Goal: Task Accomplishment & Management: Complete application form

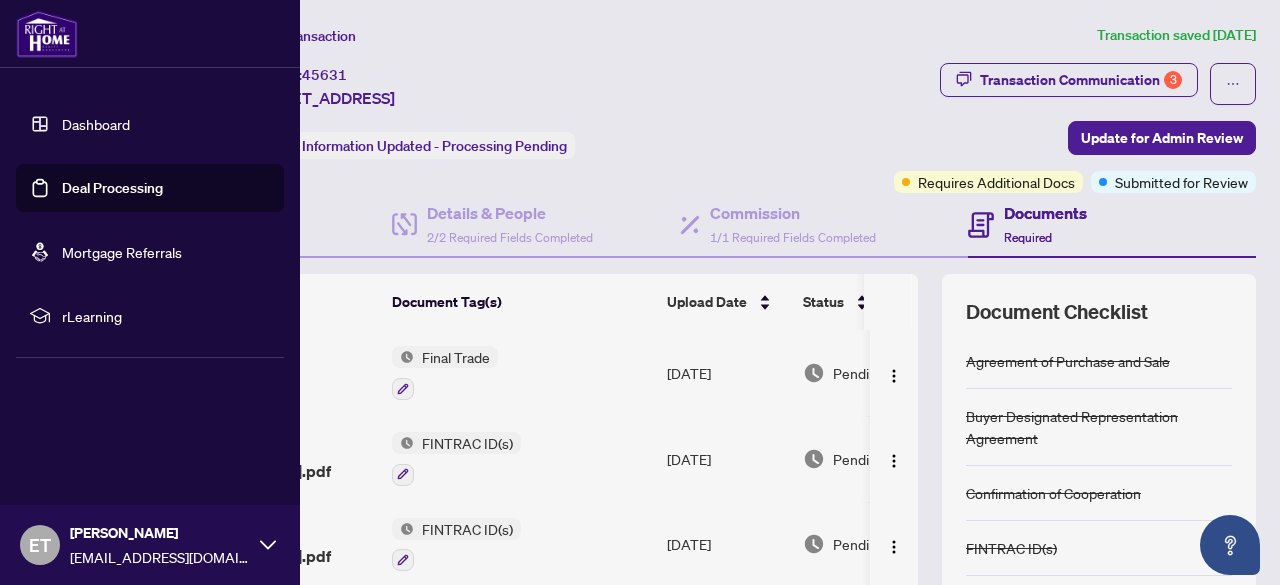
click at [74, 179] on link "Deal Processing" at bounding box center [112, 188] width 101 height 18
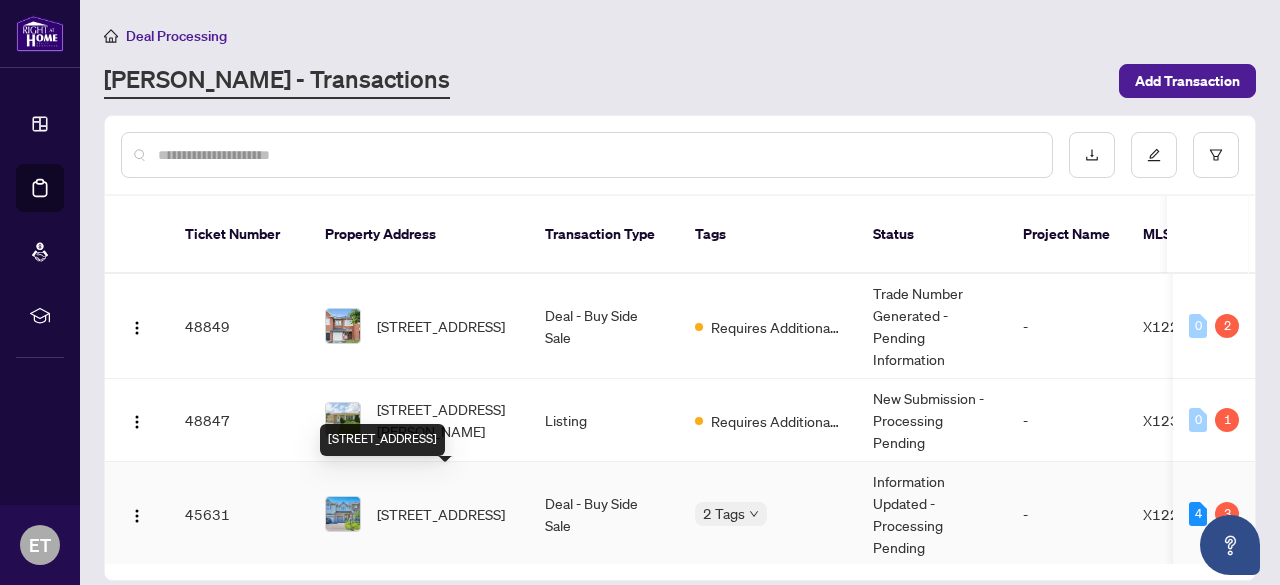
click at [423, 503] on span "[STREET_ADDRESS]" at bounding box center [441, 514] width 128 height 22
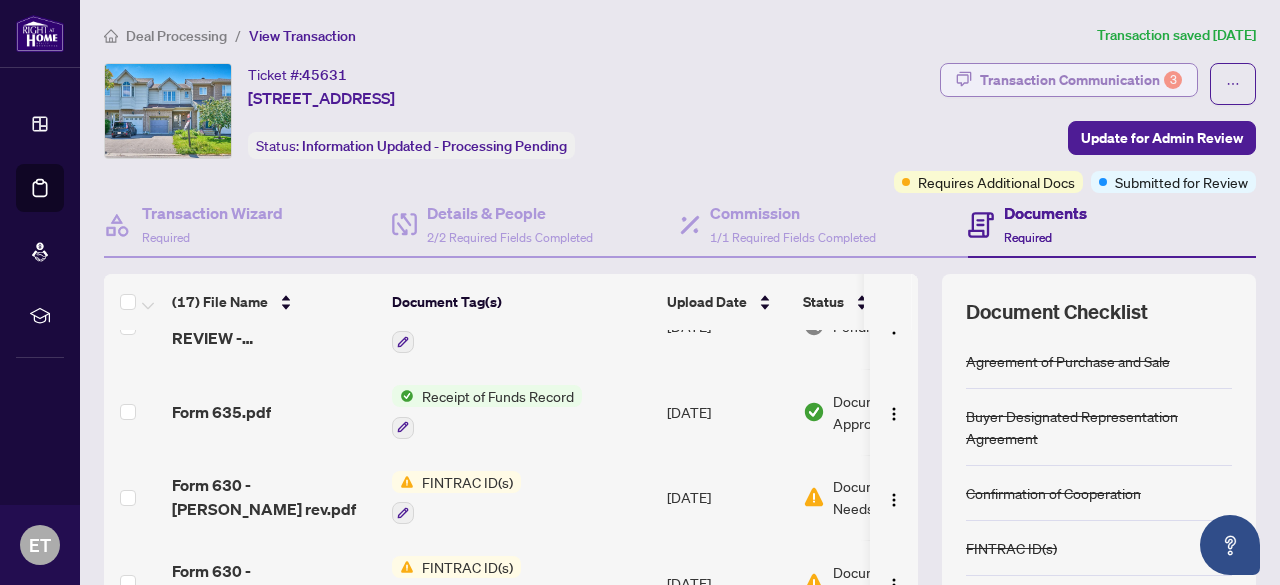
click at [1082, 85] on div "Transaction Communication 3" at bounding box center [1081, 80] width 202 height 32
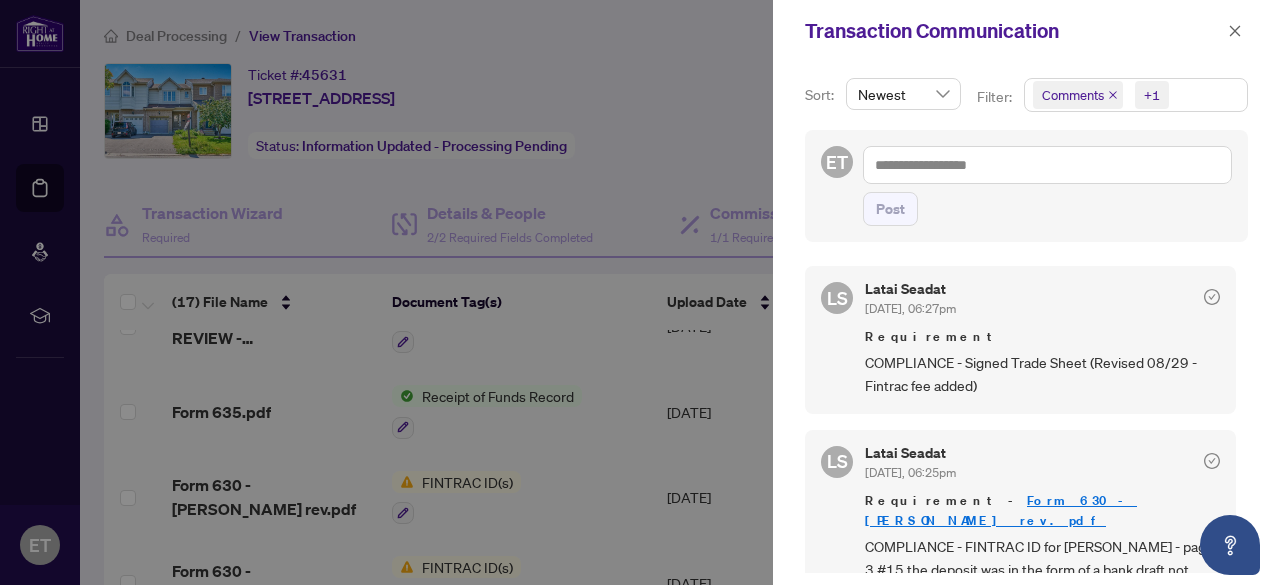
click at [571, 159] on div at bounding box center [640, 292] width 1280 height 585
click at [46, 74] on div at bounding box center [640, 292] width 1280 height 585
click at [1232, 30] on icon "close" at bounding box center [1235, 31] width 14 height 14
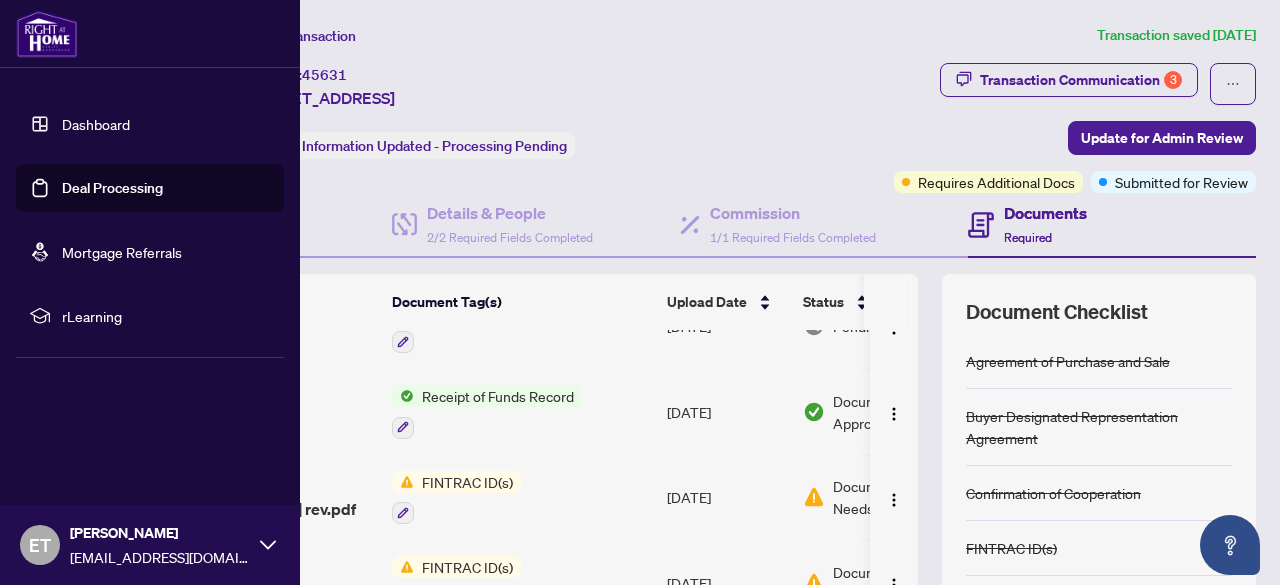
click at [113, 181] on link "Deal Processing" at bounding box center [112, 188] width 101 height 18
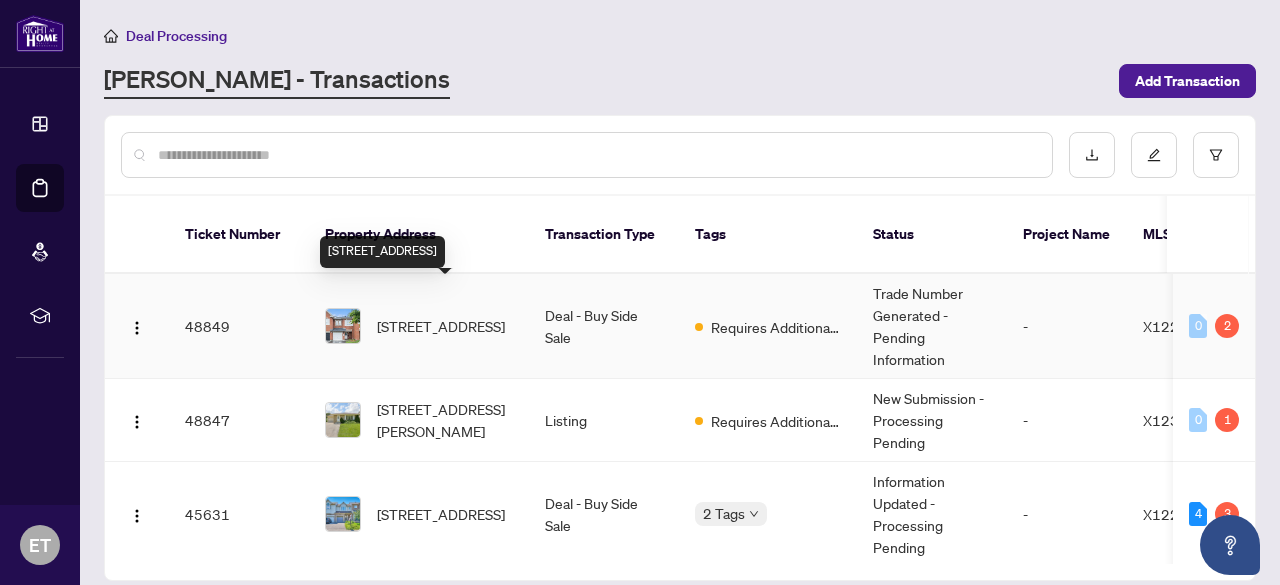
click at [436, 315] on span "[STREET_ADDRESS]" at bounding box center [441, 326] width 128 height 22
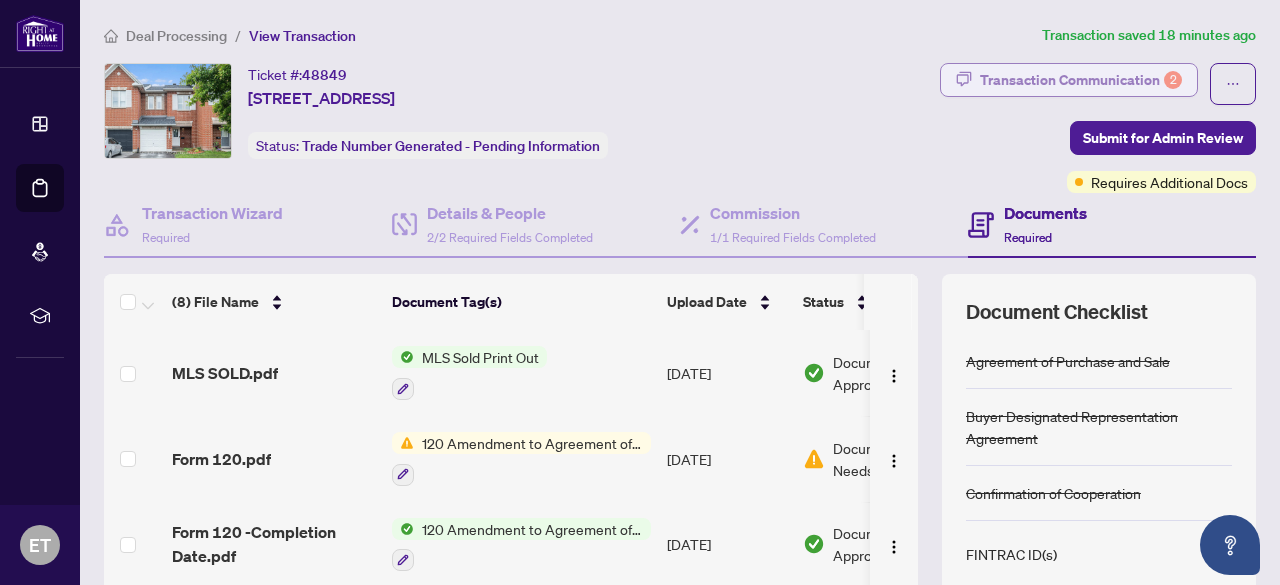
click at [1050, 64] on div "Transaction Communication 2" at bounding box center [1081, 80] width 202 height 32
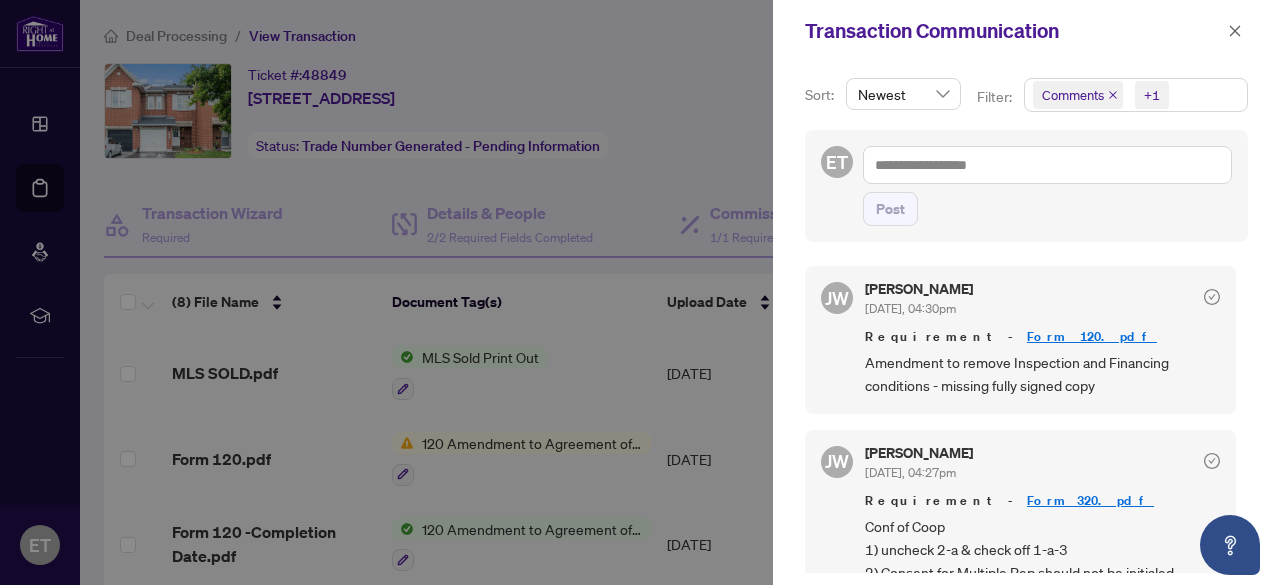
scroll to position [2, 0]
click at [712, 136] on div at bounding box center [640, 292] width 1280 height 585
click at [580, 330] on div at bounding box center [640, 292] width 1280 height 585
click at [1236, 36] on icon "close" at bounding box center [1235, 31] width 14 height 14
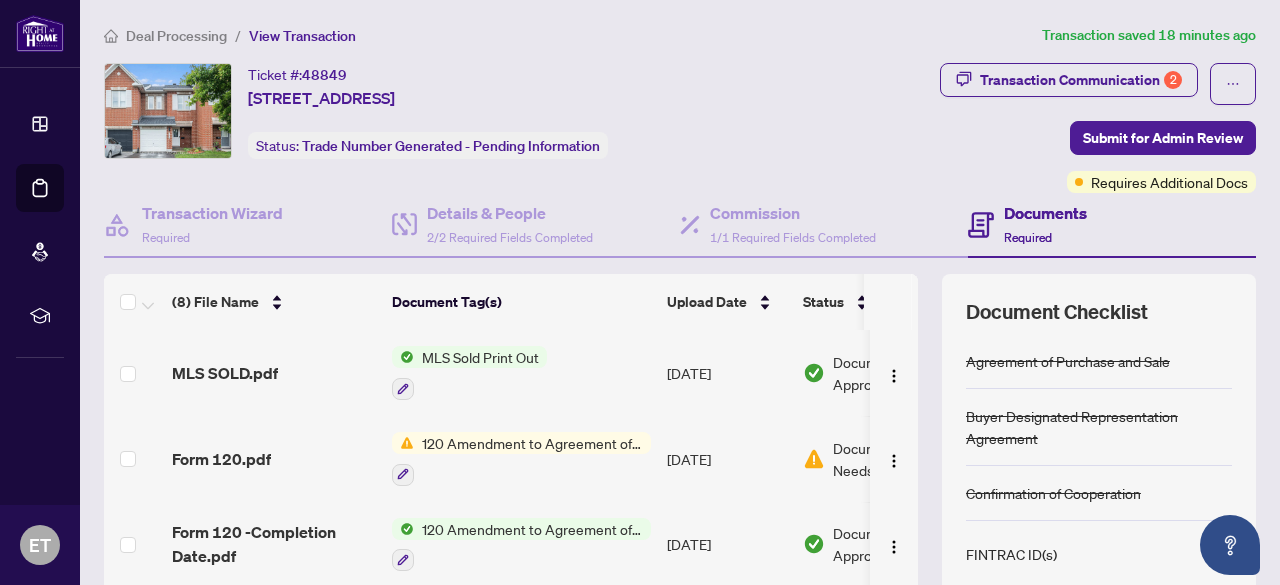
click at [524, 445] on span "120 Amendment to Agreement of Purchase and Sale" at bounding box center [532, 443] width 237 height 22
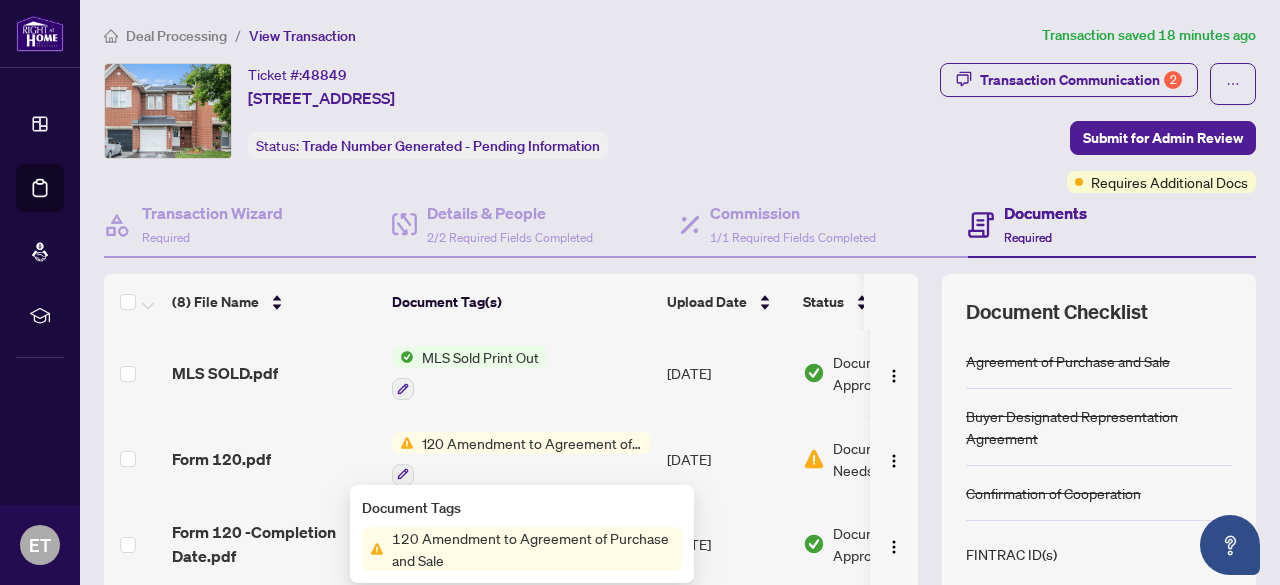
click at [502, 537] on span "120 Amendment to Agreement of Purchase and Sale" at bounding box center [533, 549] width 298 height 44
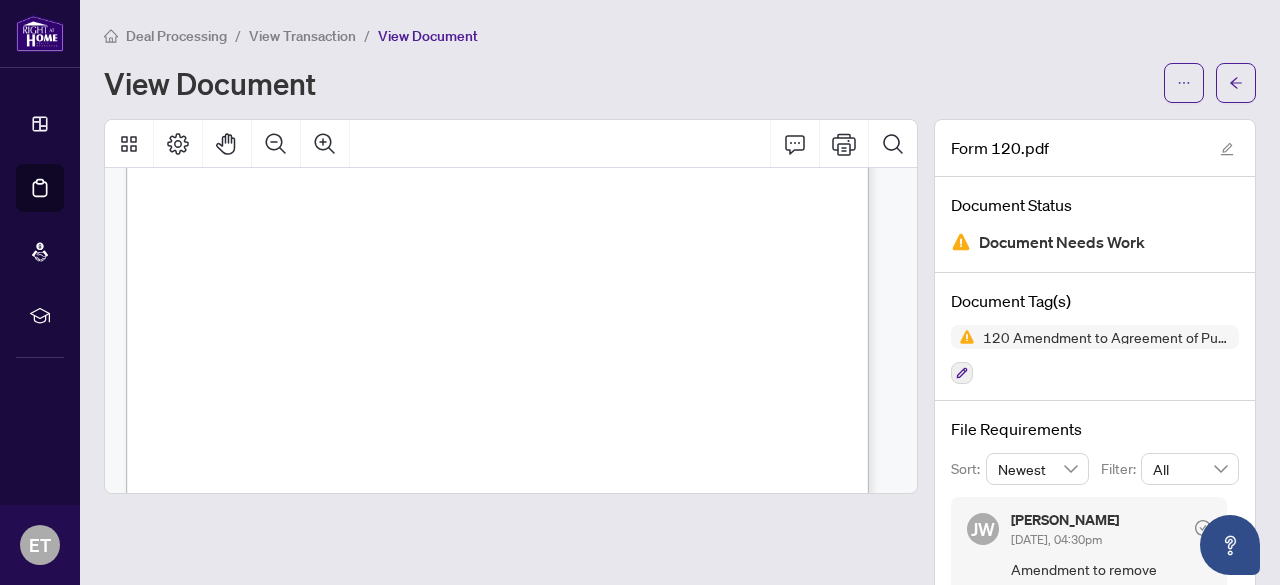
scroll to position [50, 0]
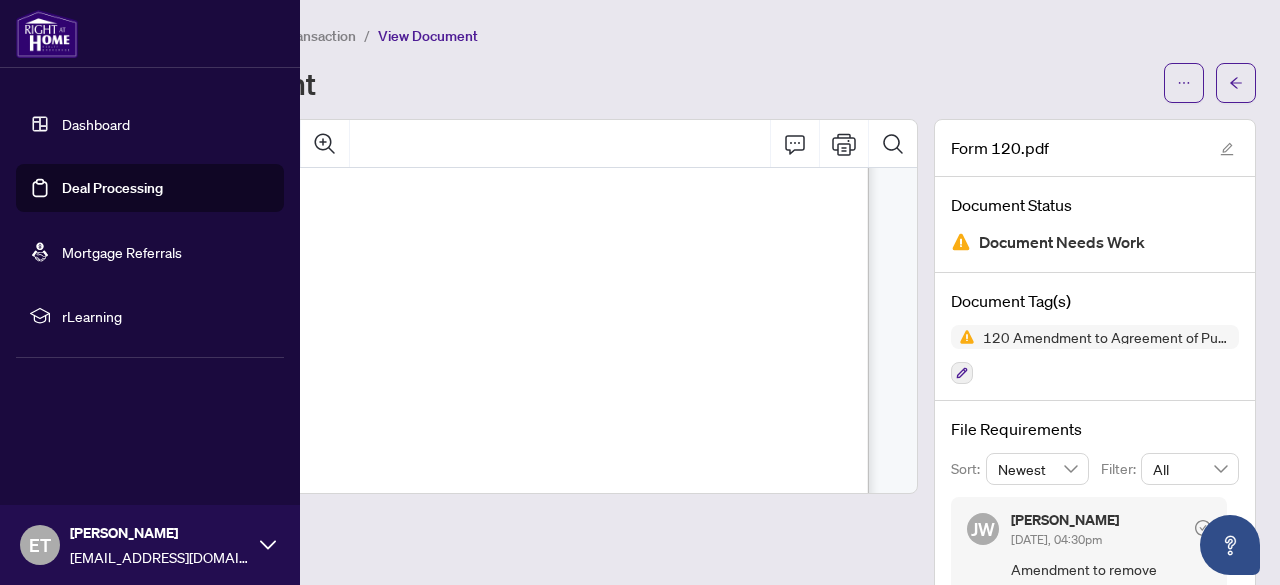
click at [124, 181] on link "Deal Processing" at bounding box center [112, 188] width 101 height 18
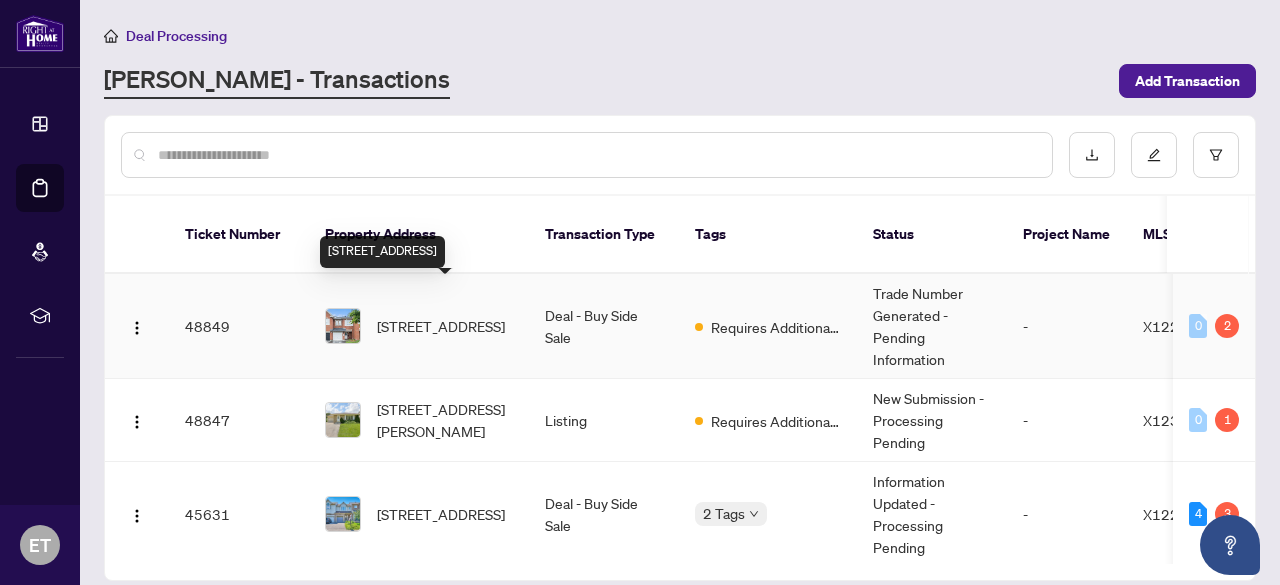
click at [418, 315] on span "[STREET_ADDRESS]" at bounding box center [441, 326] width 128 height 22
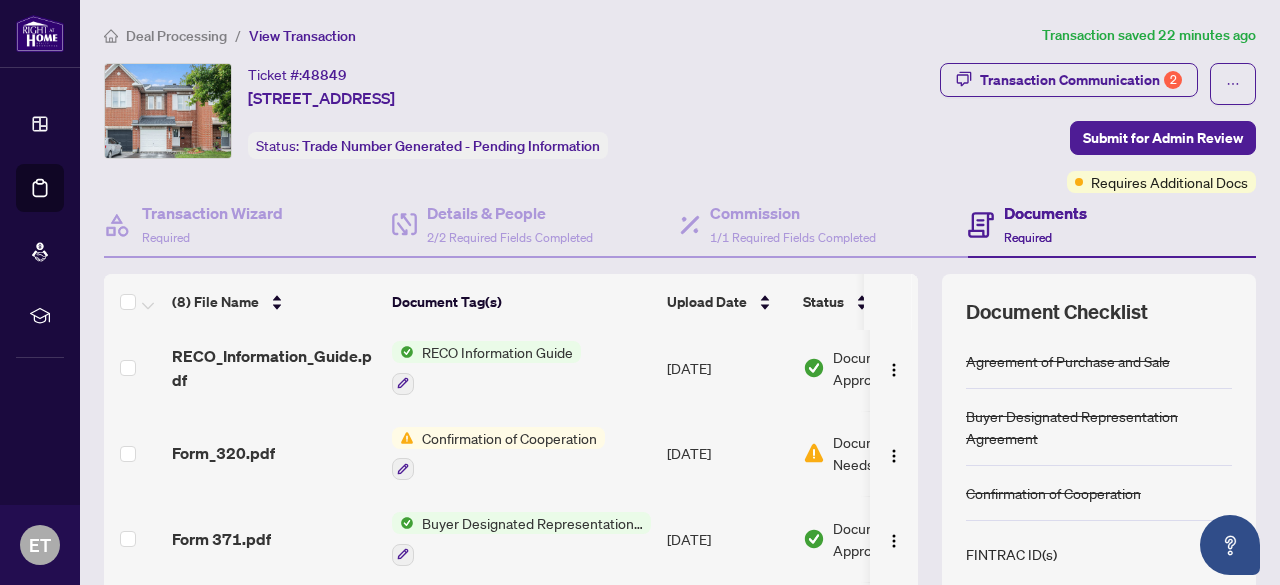
scroll to position [249, 0]
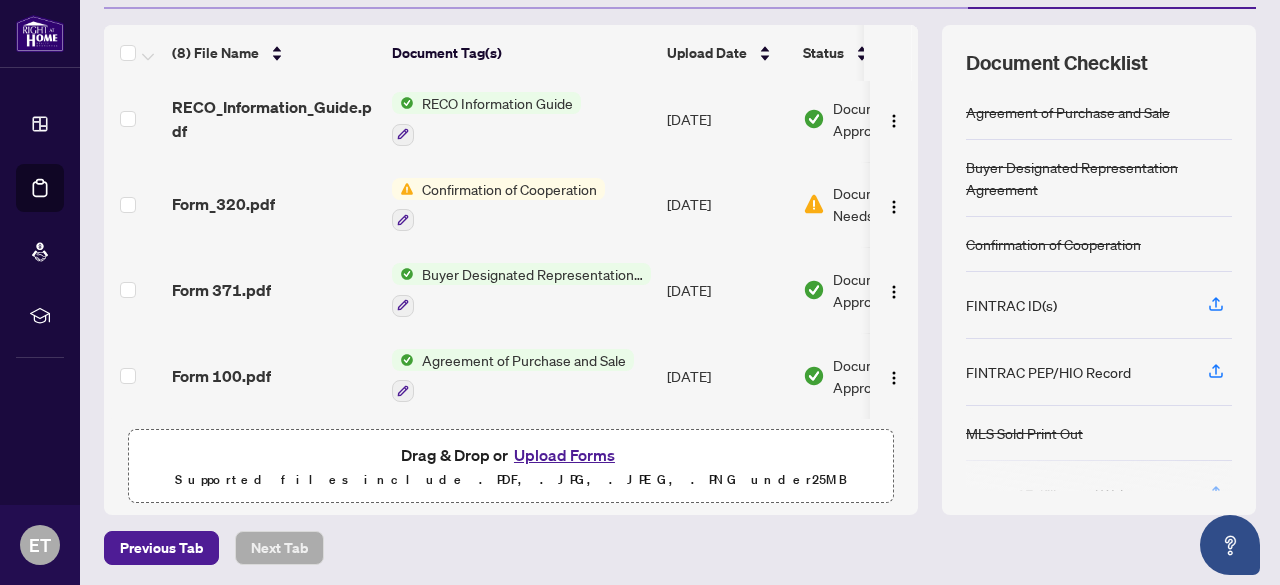
click at [547, 448] on button "Upload Forms" at bounding box center [564, 455] width 113 height 26
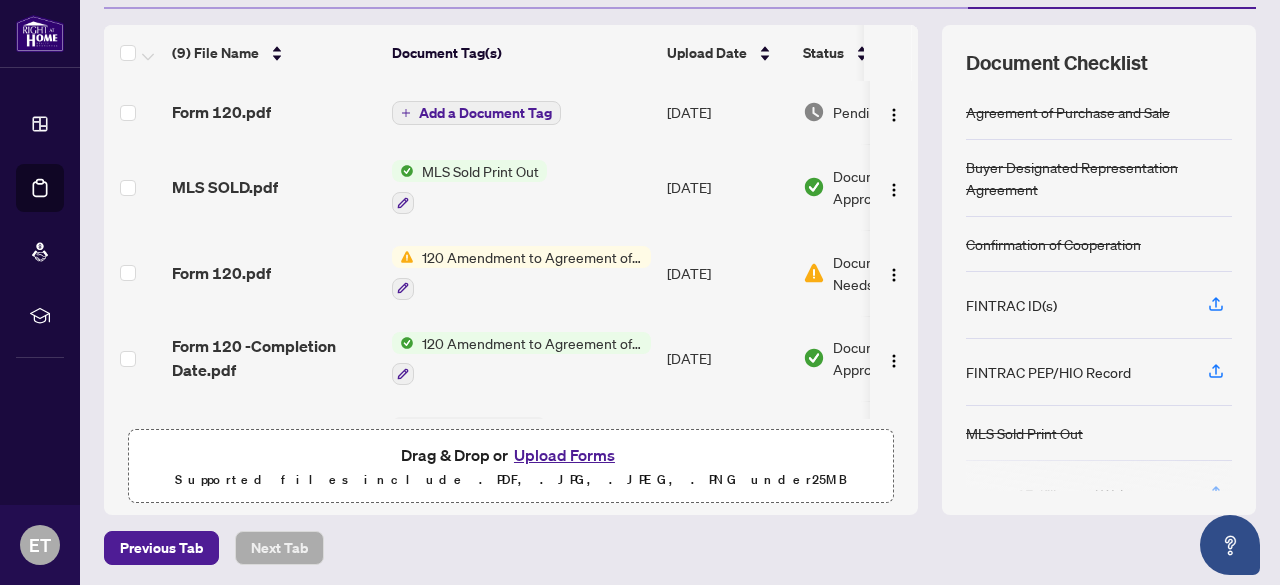
scroll to position [0, 0]
click at [462, 112] on span "Add a Document Tag" at bounding box center [485, 114] width 133 height 14
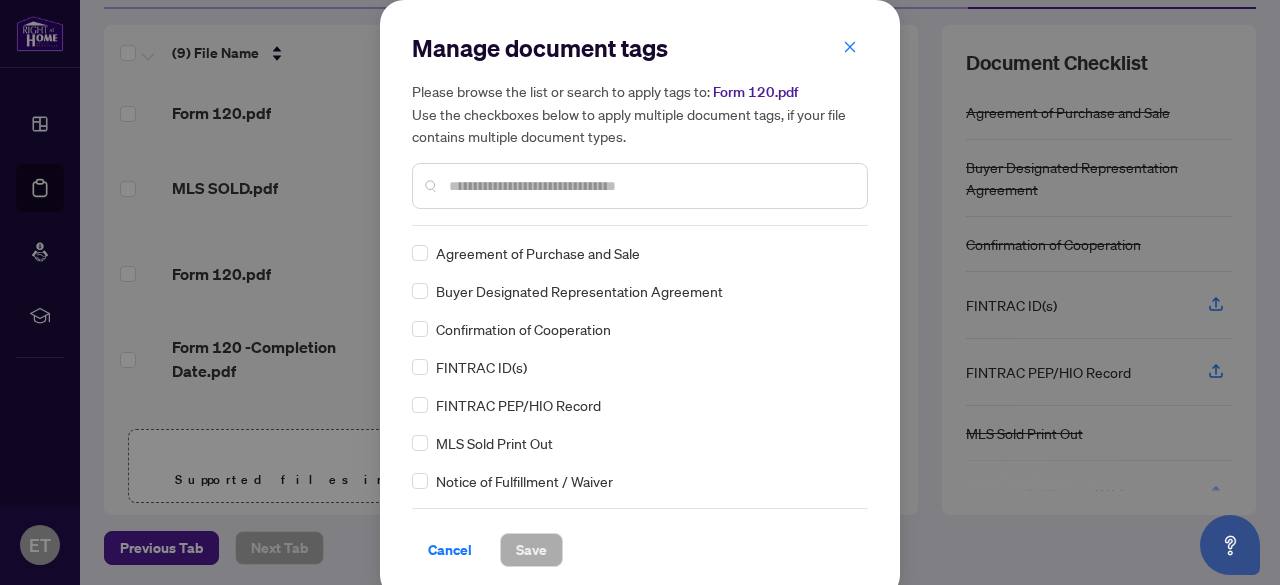
click at [458, 213] on div "Manage document tags Please browse the list or search to apply tags to: Form 12…" at bounding box center [640, 129] width 456 height 194
click at [462, 191] on input "text" at bounding box center [650, 186] width 402 height 22
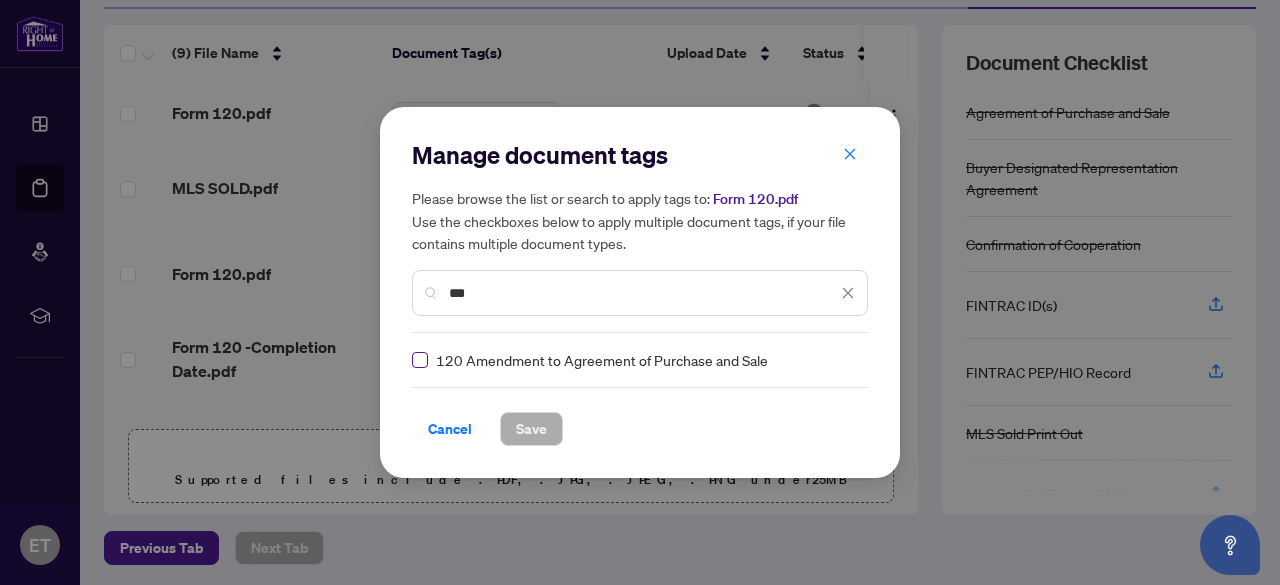
type input "***"
click at [532, 425] on span "Save" at bounding box center [531, 429] width 31 height 32
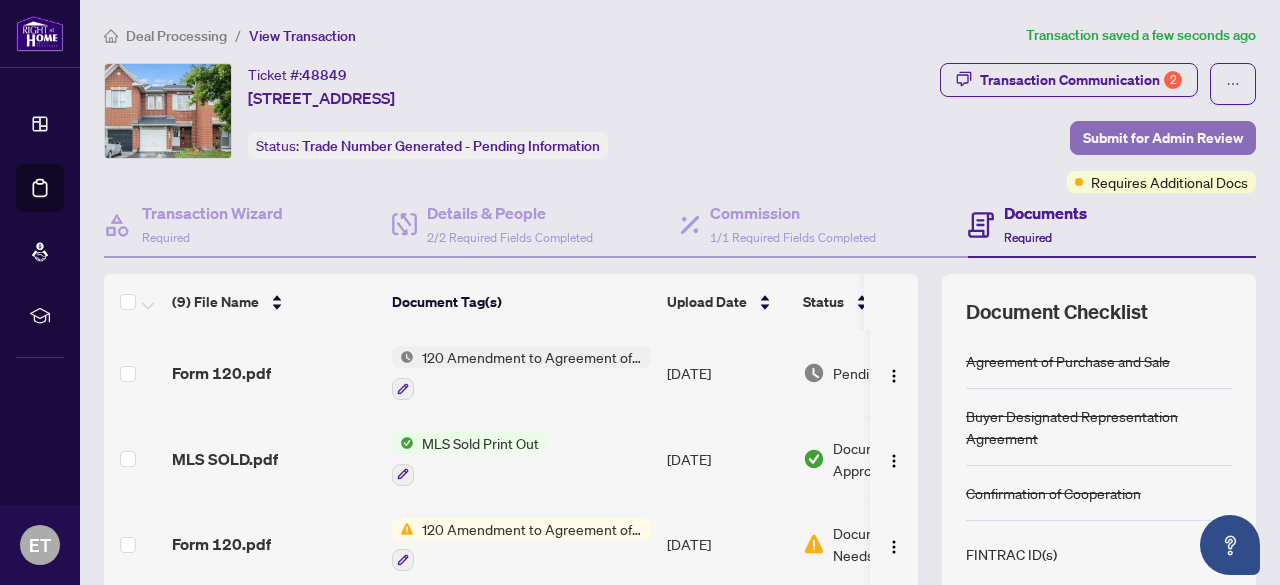
click at [1084, 144] on span "Submit for Admin Review" at bounding box center [1163, 138] width 160 height 32
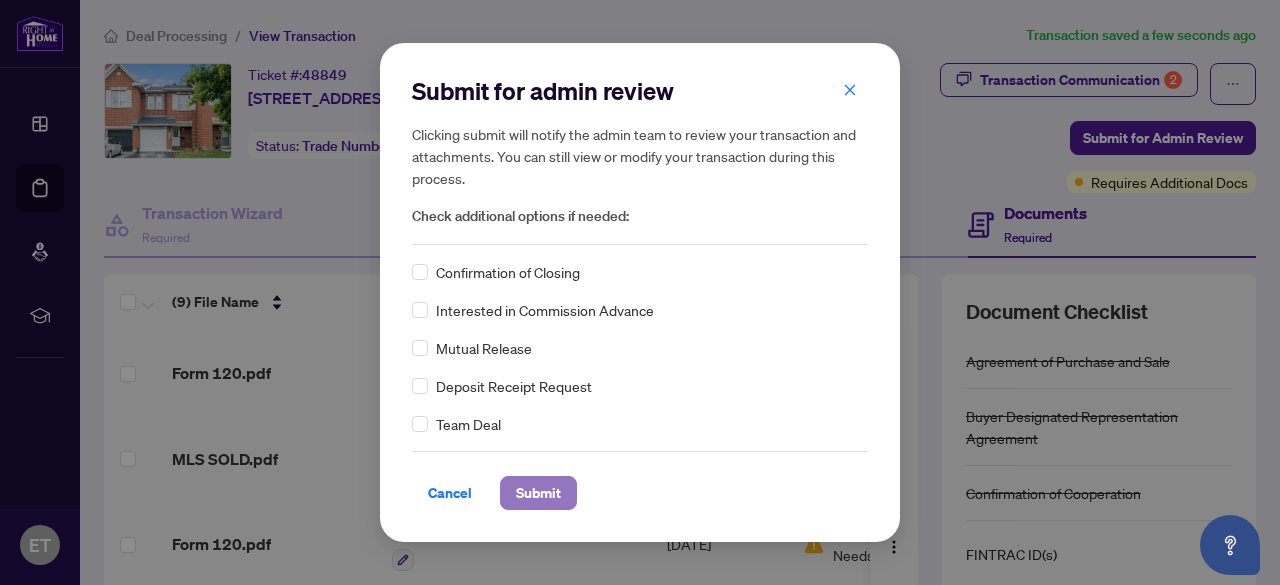
click at [534, 486] on span "Submit" at bounding box center [538, 493] width 45 height 32
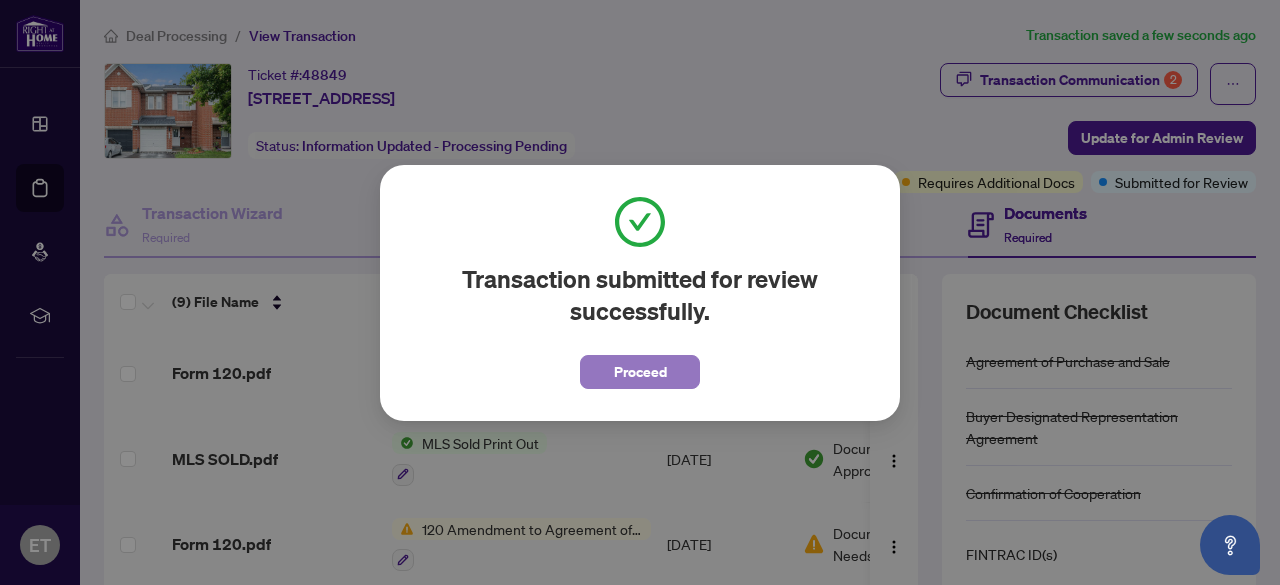
click at [650, 371] on span "Proceed" at bounding box center [640, 372] width 53 height 32
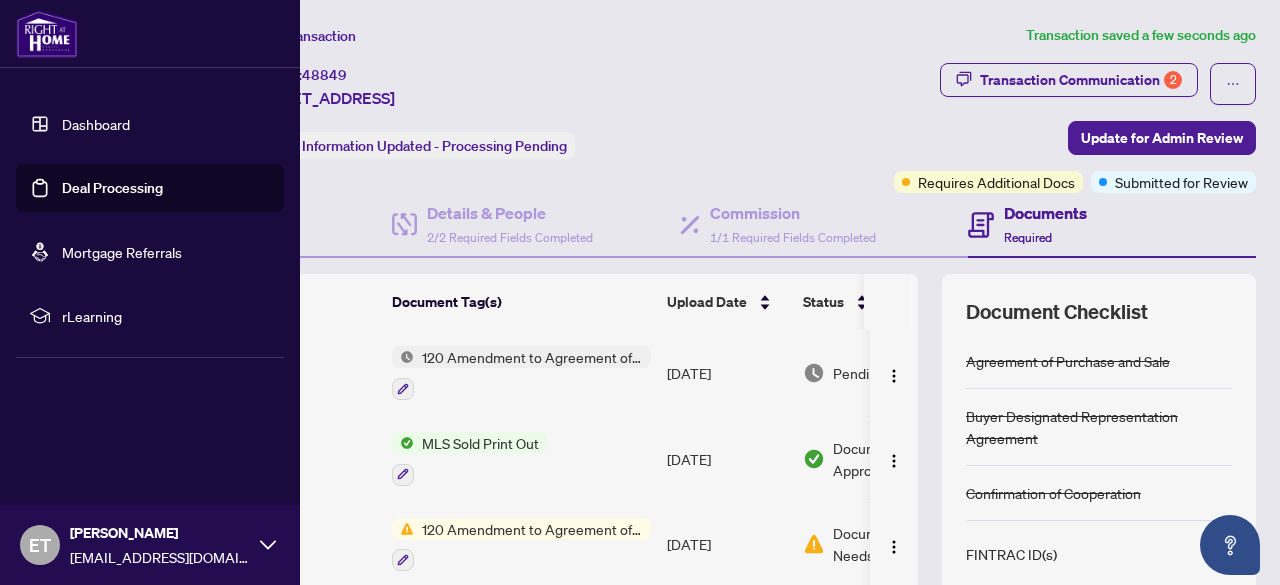
click at [50, 85] on li "Dashboard Deal Processing Mortgage Referrals rLearning" at bounding box center [150, 220] width 268 height 272
click at [156, 190] on link "Deal Processing" at bounding box center [112, 188] width 101 height 18
